Goal: Check status: Check status

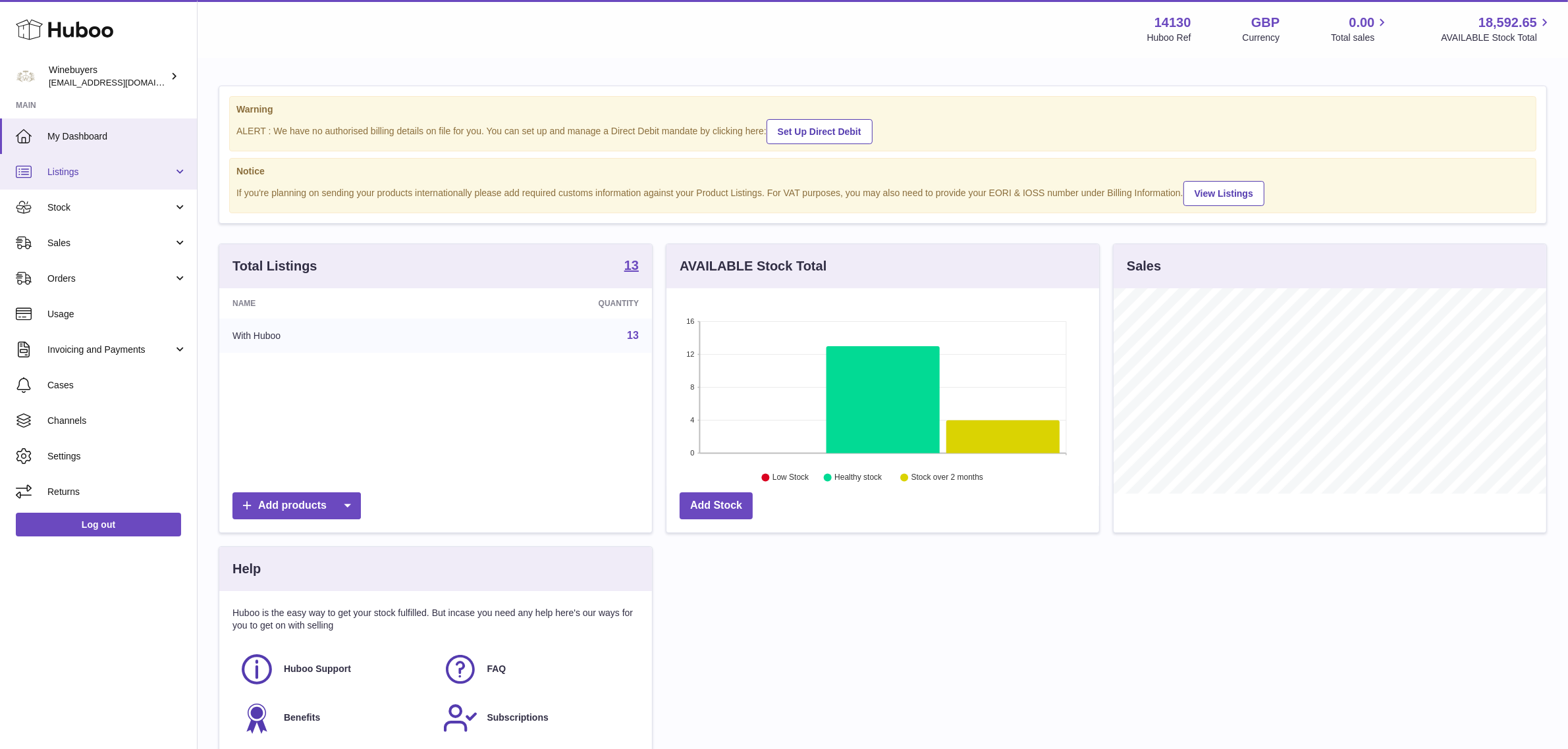
click at [92, 172] on span "Listings" at bounding box center [110, 172] width 125 height 13
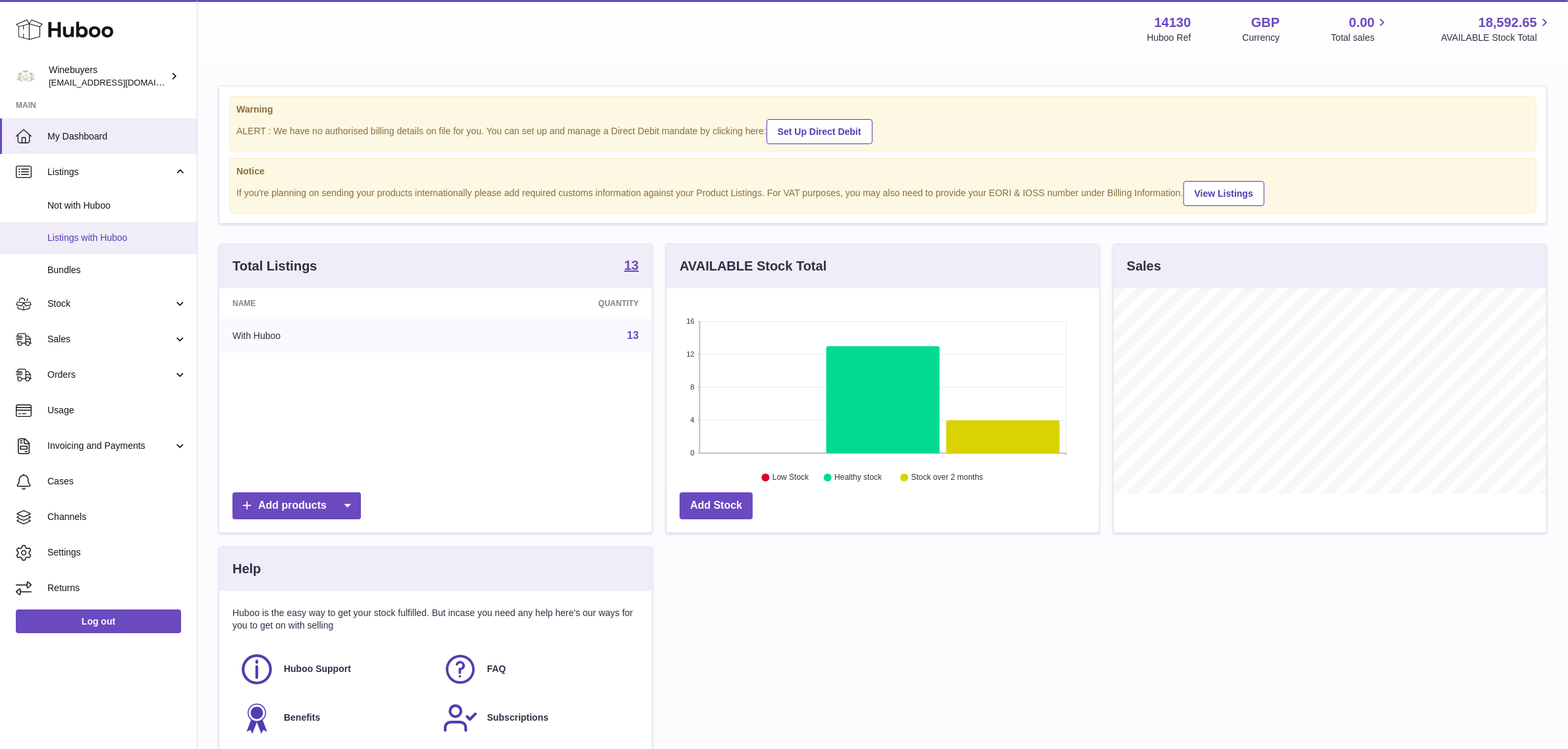
scroll to position [205, 433]
click at [110, 260] on link "Bundles" at bounding box center [98, 270] width 197 height 32
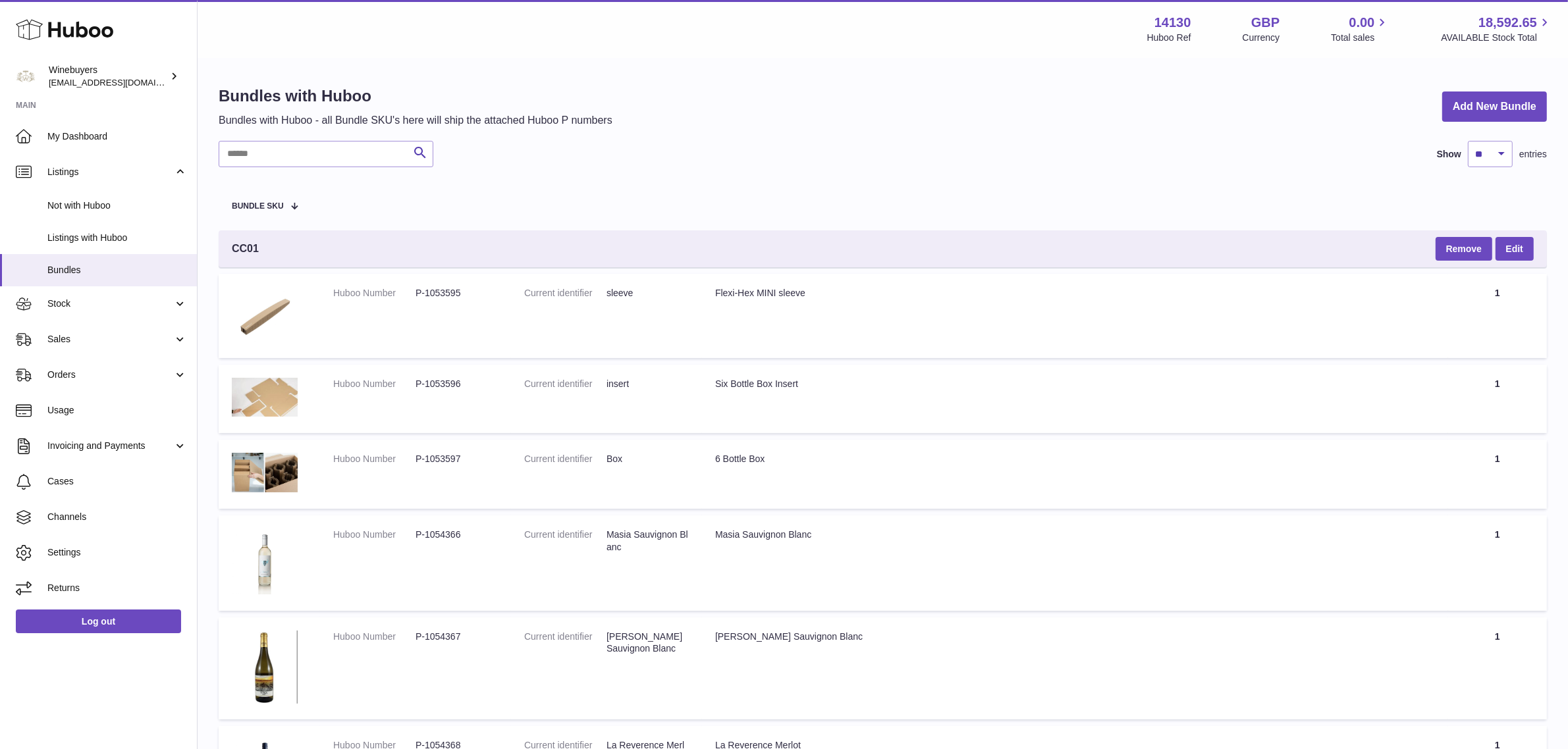
scroll to position [489, 0]
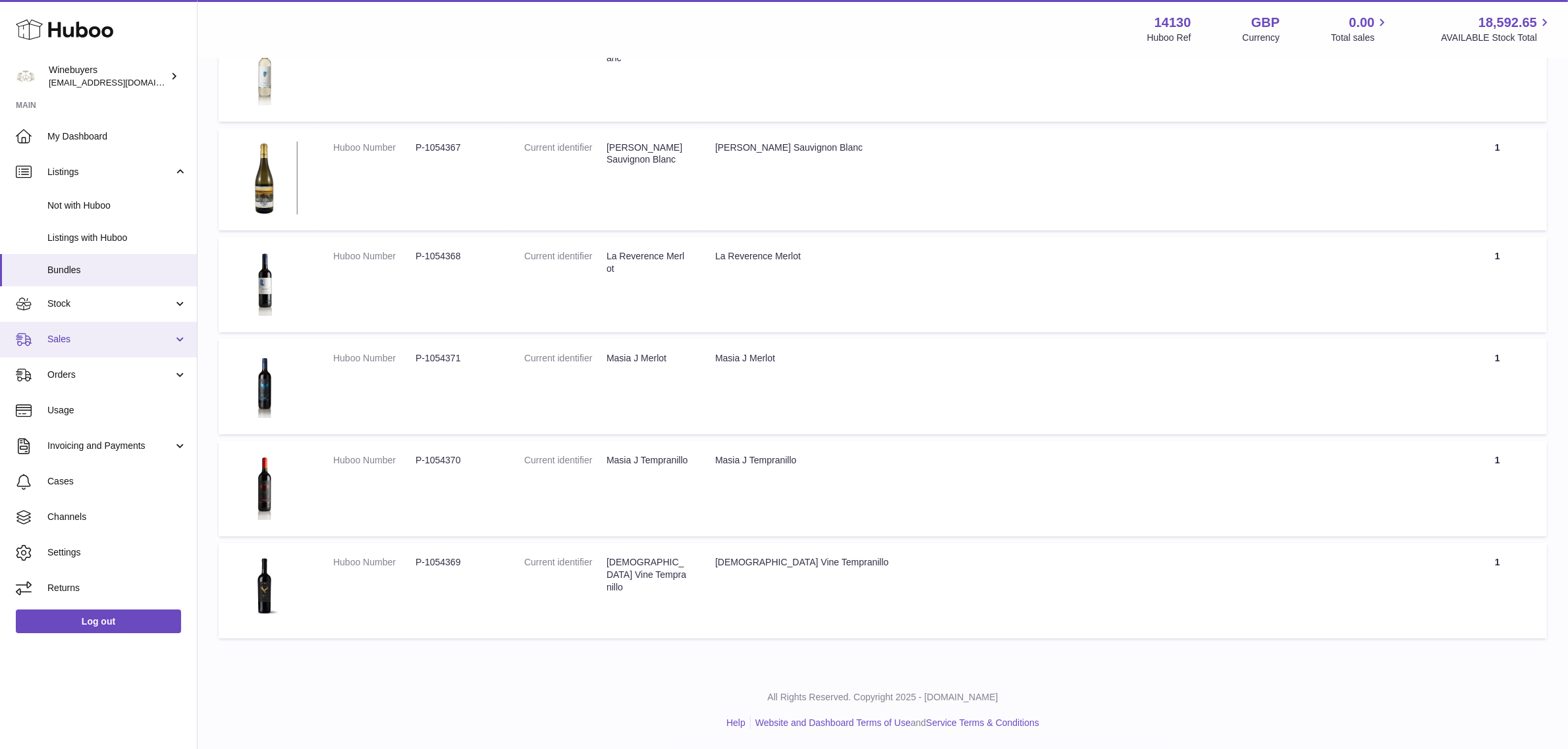
click at [90, 347] on link "Sales" at bounding box center [98, 340] width 197 height 36
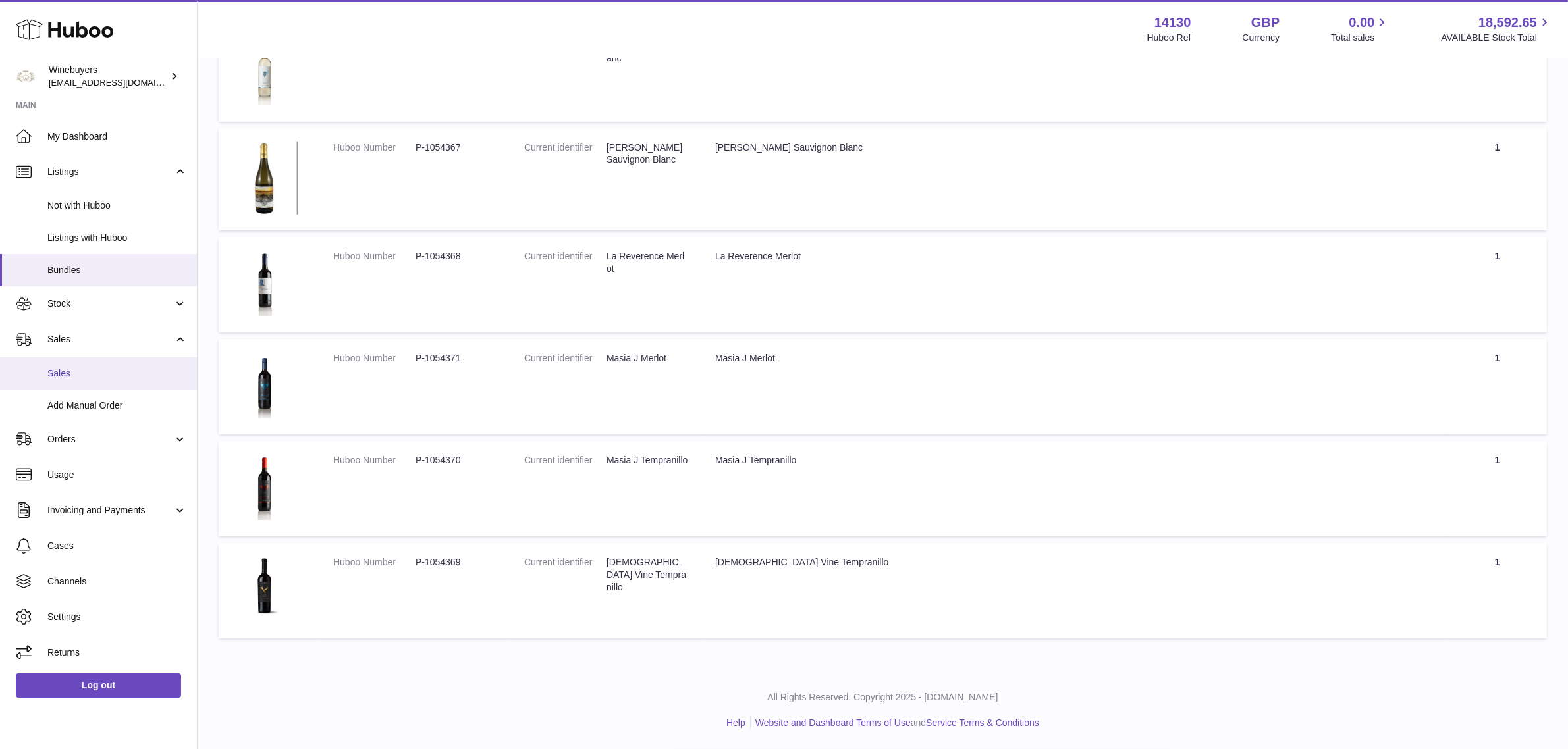
click at [71, 368] on span "Sales" at bounding box center [118, 374] width 140 height 13
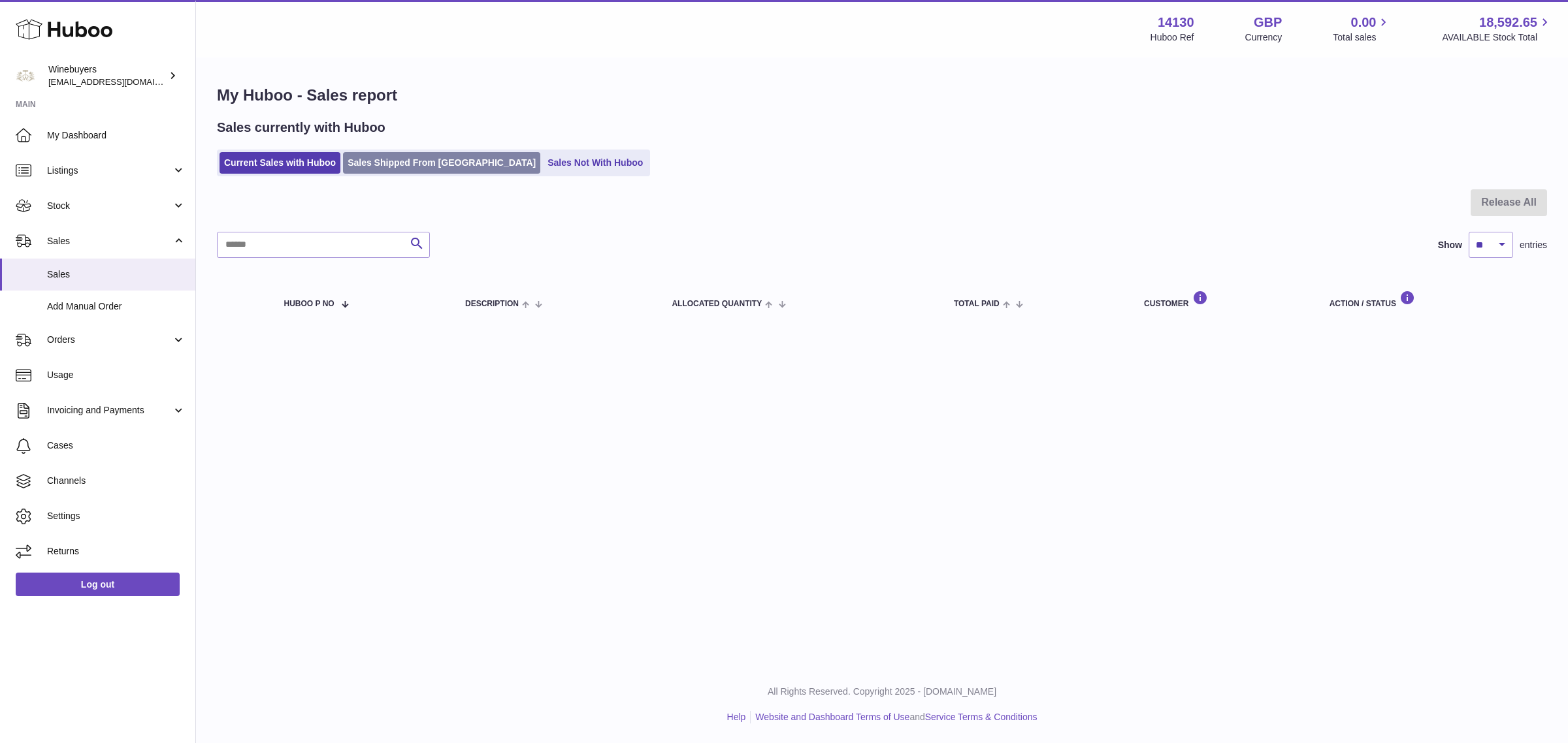
click at [400, 167] on link "Sales Shipped From Huboo" at bounding box center [441, 163] width 197 height 21
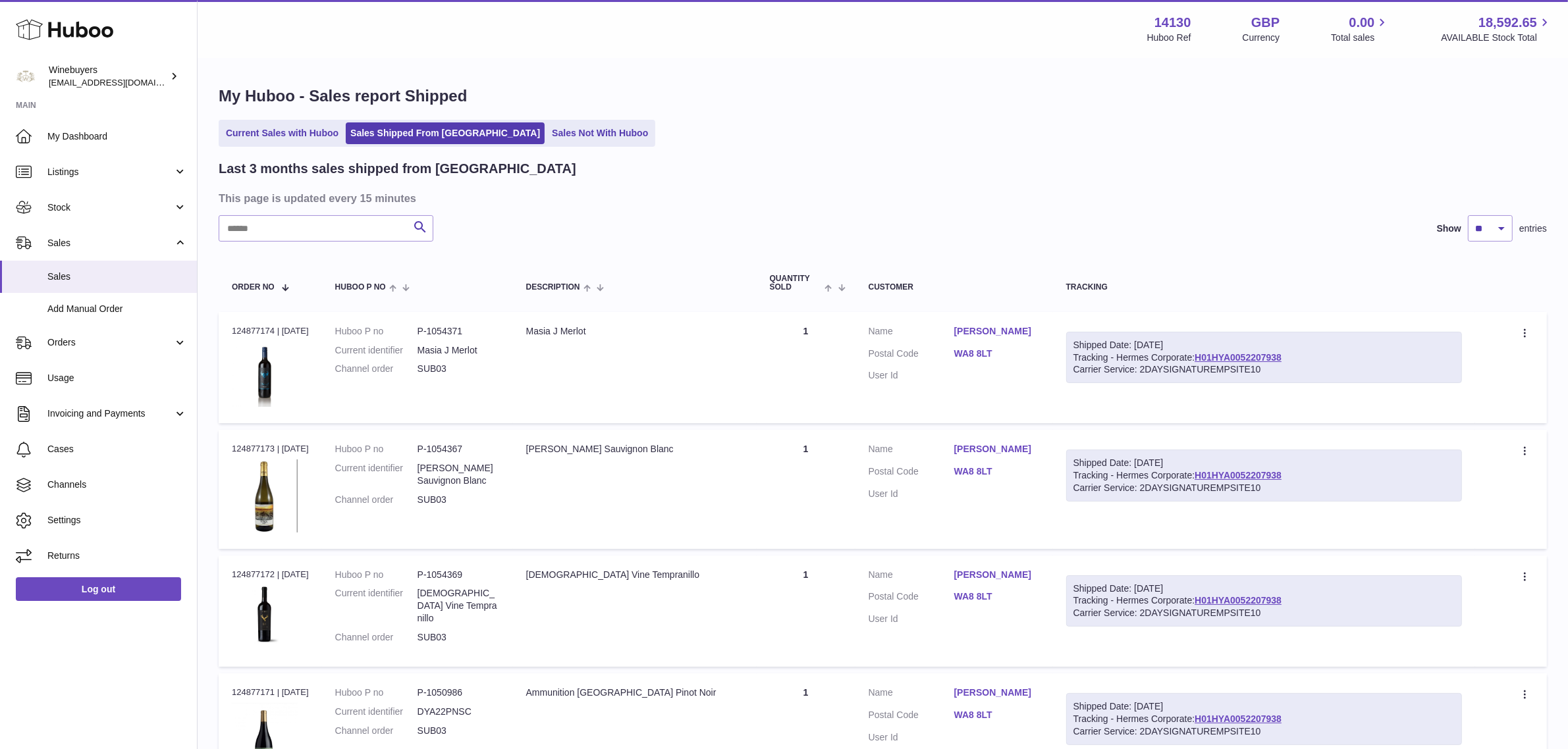
click at [766, 124] on div "Current Sales with Huboo Sales Shipped From Huboo Sales Not With Huboo" at bounding box center [883, 133] width 1329 height 27
click at [130, 143] on link "My Dashboard" at bounding box center [98, 136] width 197 height 36
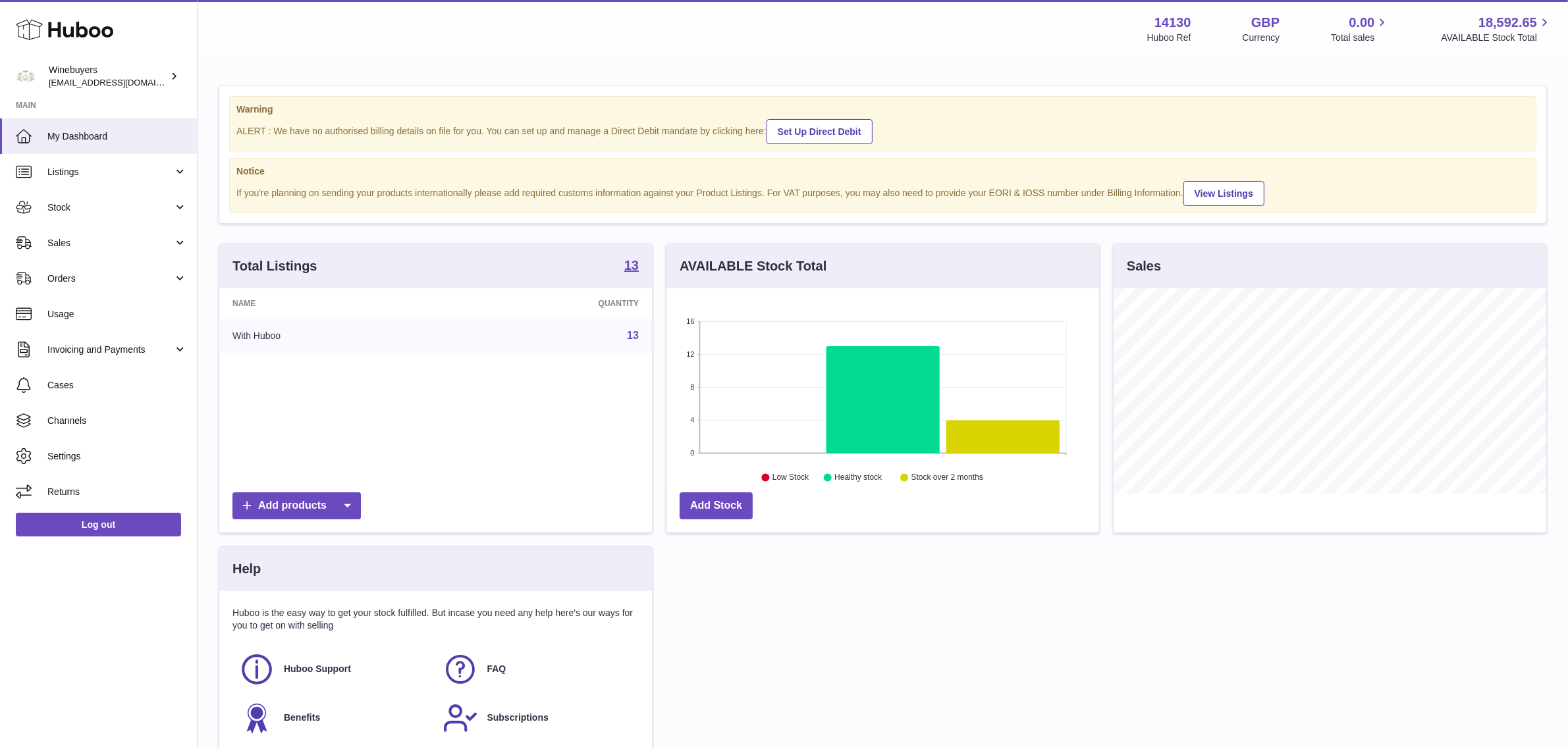
scroll to position [205, 433]
click at [63, 161] on link "Listings" at bounding box center [98, 172] width 197 height 36
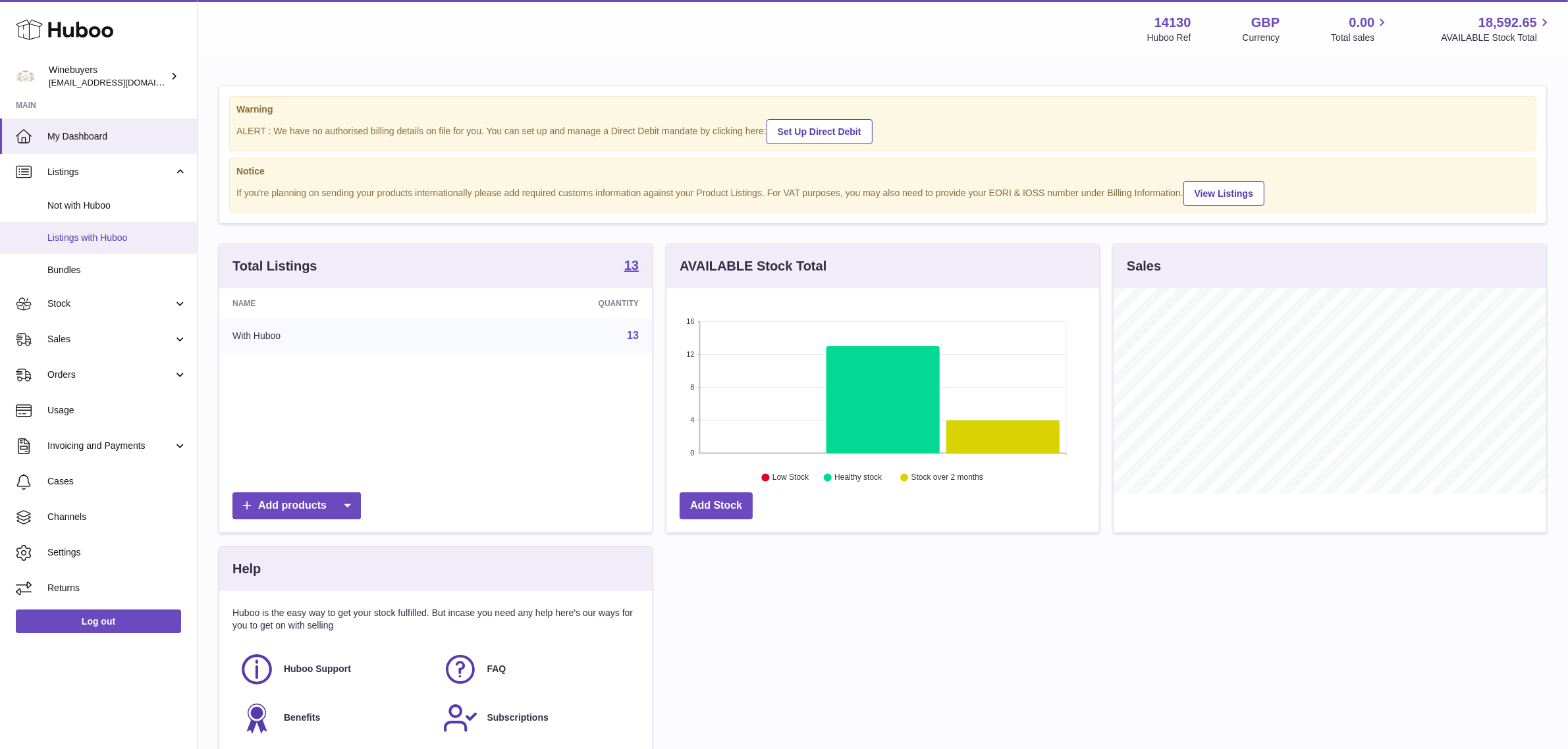
click at [89, 247] on link "Listings with Huboo" at bounding box center [98, 237] width 197 height 32
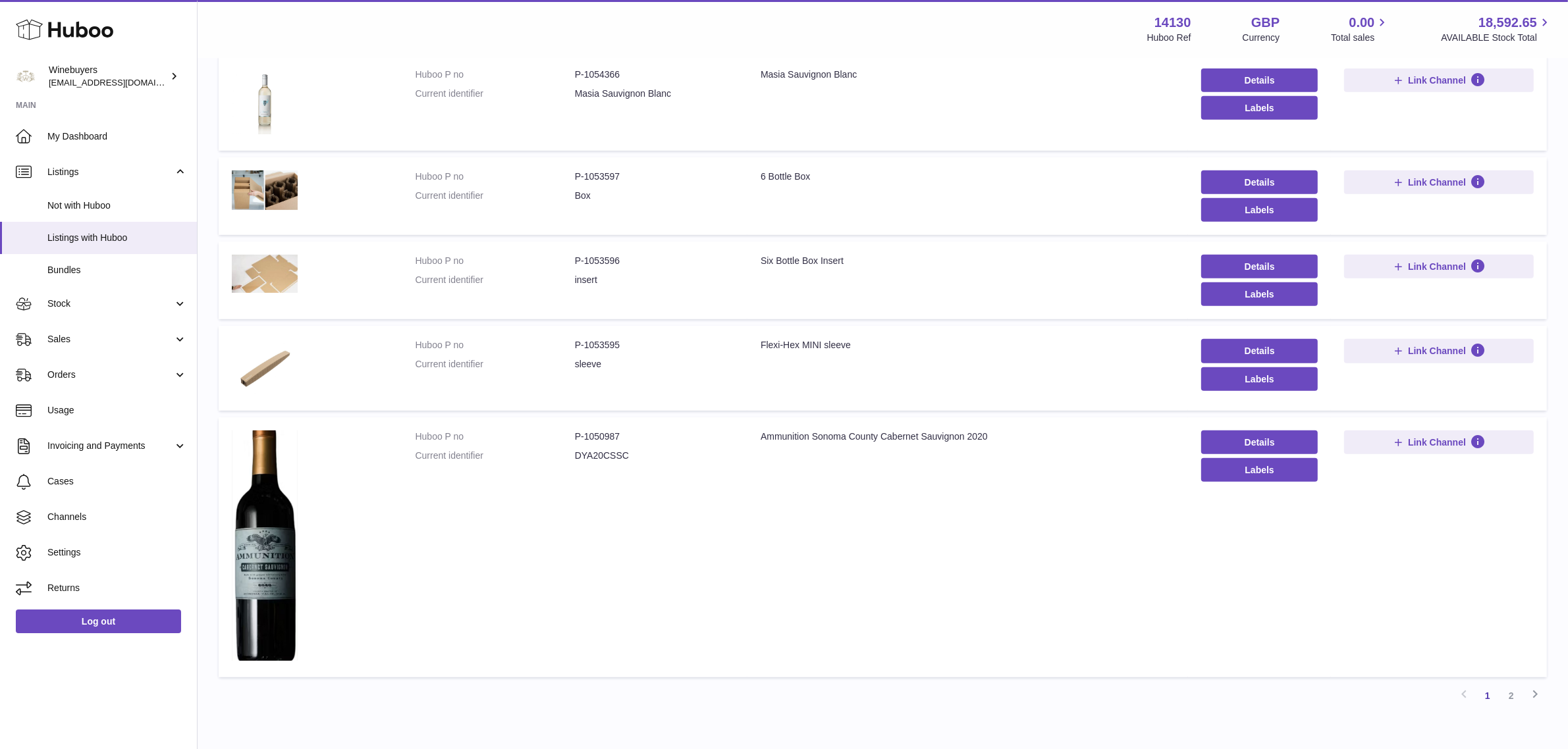
scroll to position [658, 0]
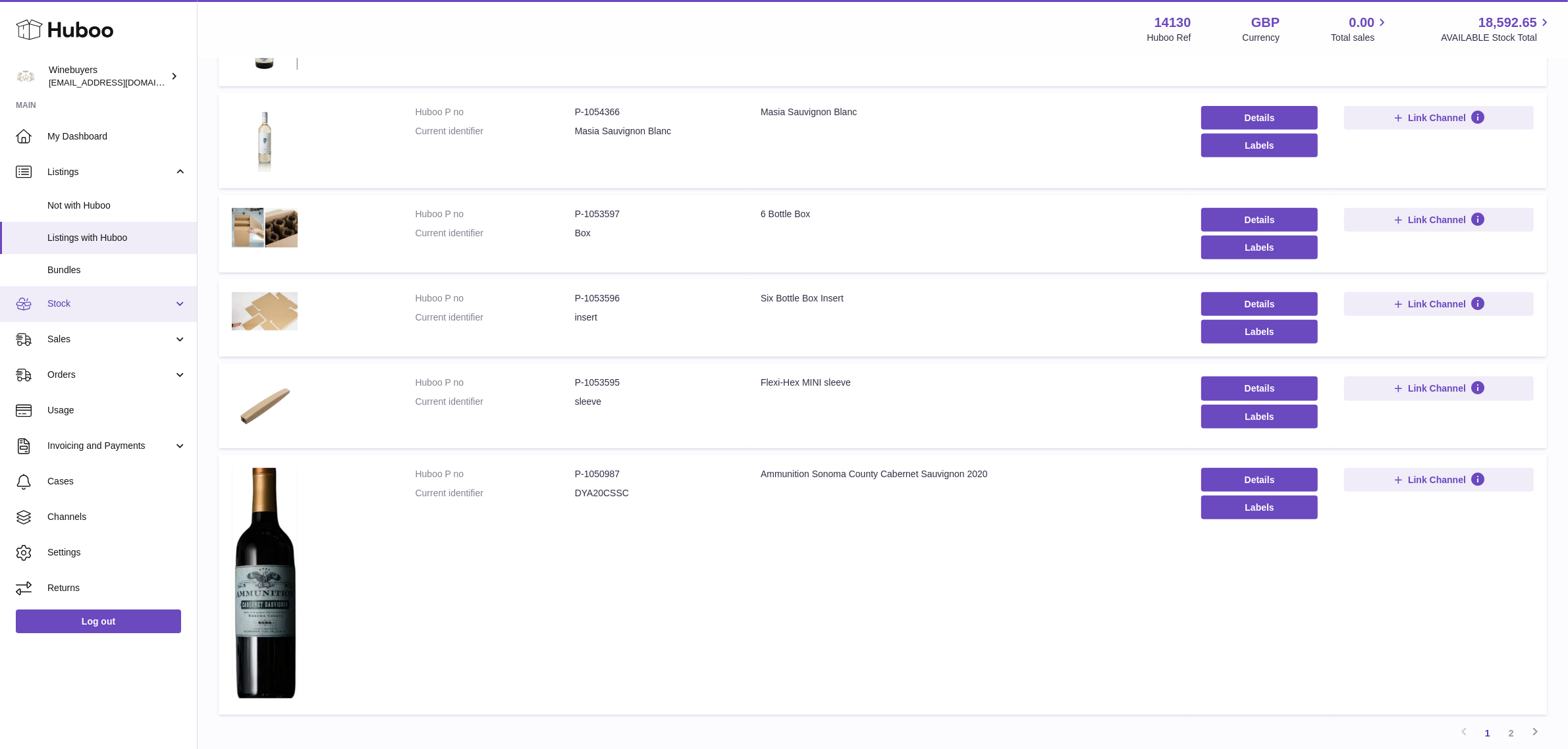
click at [87, 310] on link "Stock" at bounding box center [98, 304] width 197 height 36
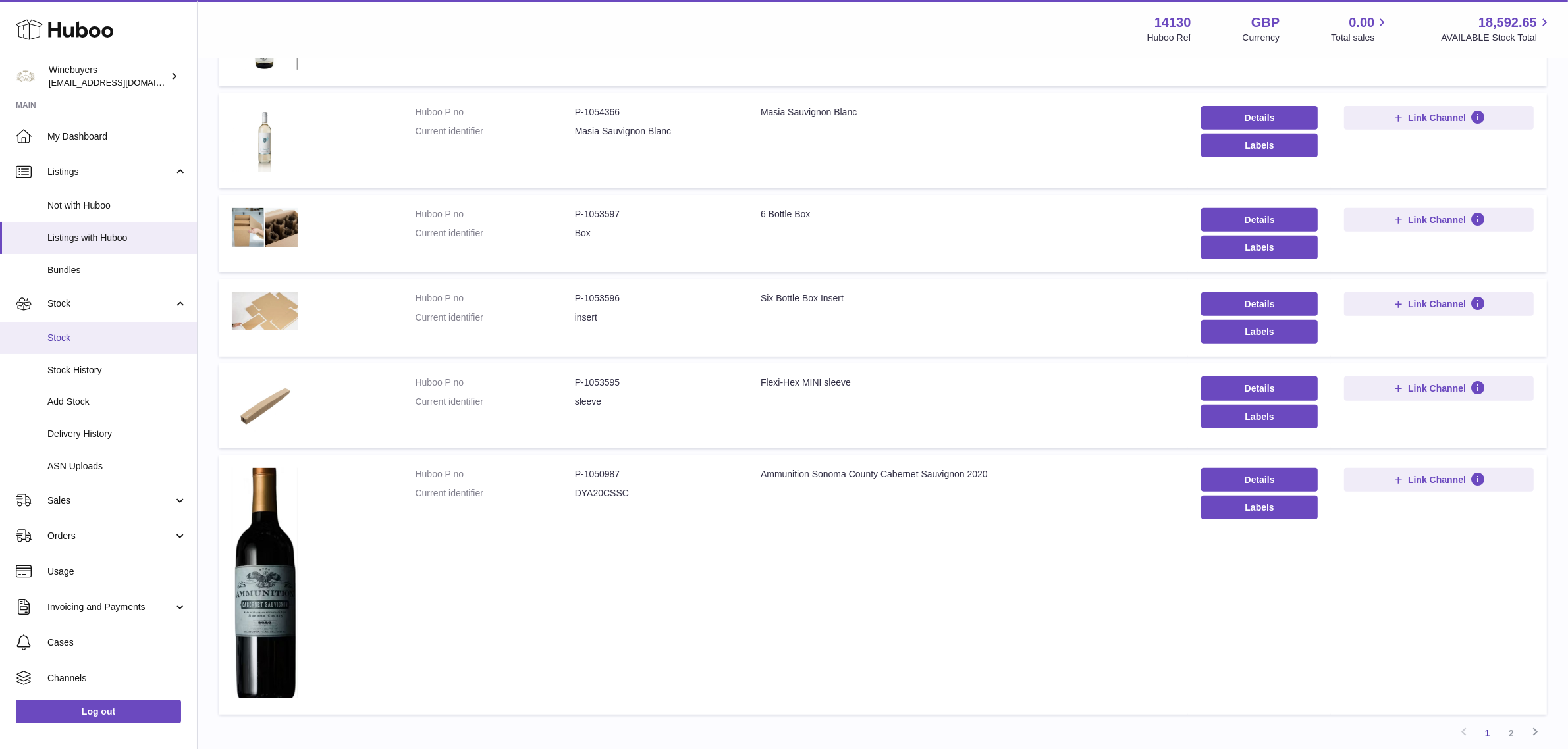
click at [88, 333] on span "Stock" at bounding box center [118, 339] width 140 height 13
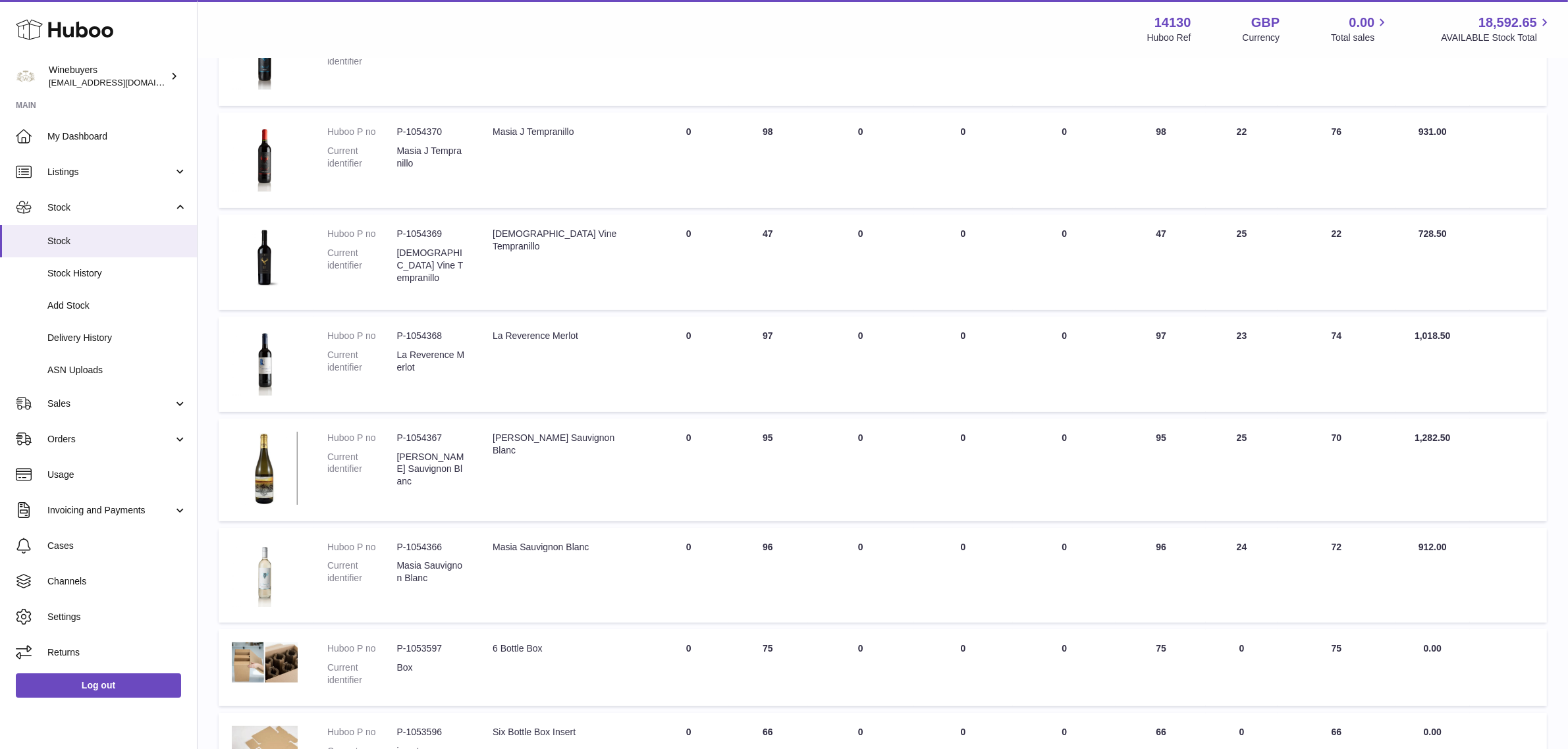
scroll to position [740, 0]
